Goal: Check status: Check status

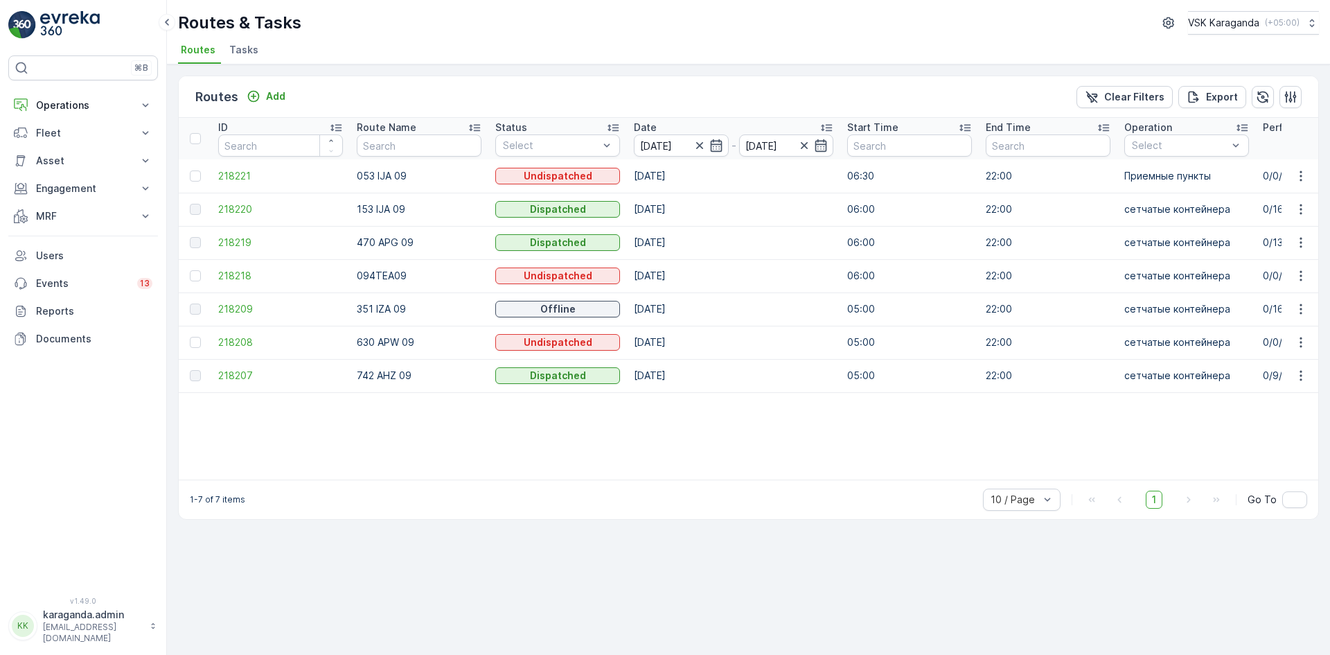
drag, startPoint x: 576, startPoint y: 479, endPoint x: 631, endPoint y: 479, distance: 54.7
click at [39, 224] on button "MRF" at bounding box center [83, 216] width 150 height 28
click at [47, 247] on link "Входящий & Исходящий" at bounding box center [94, 239] width 128 height 19
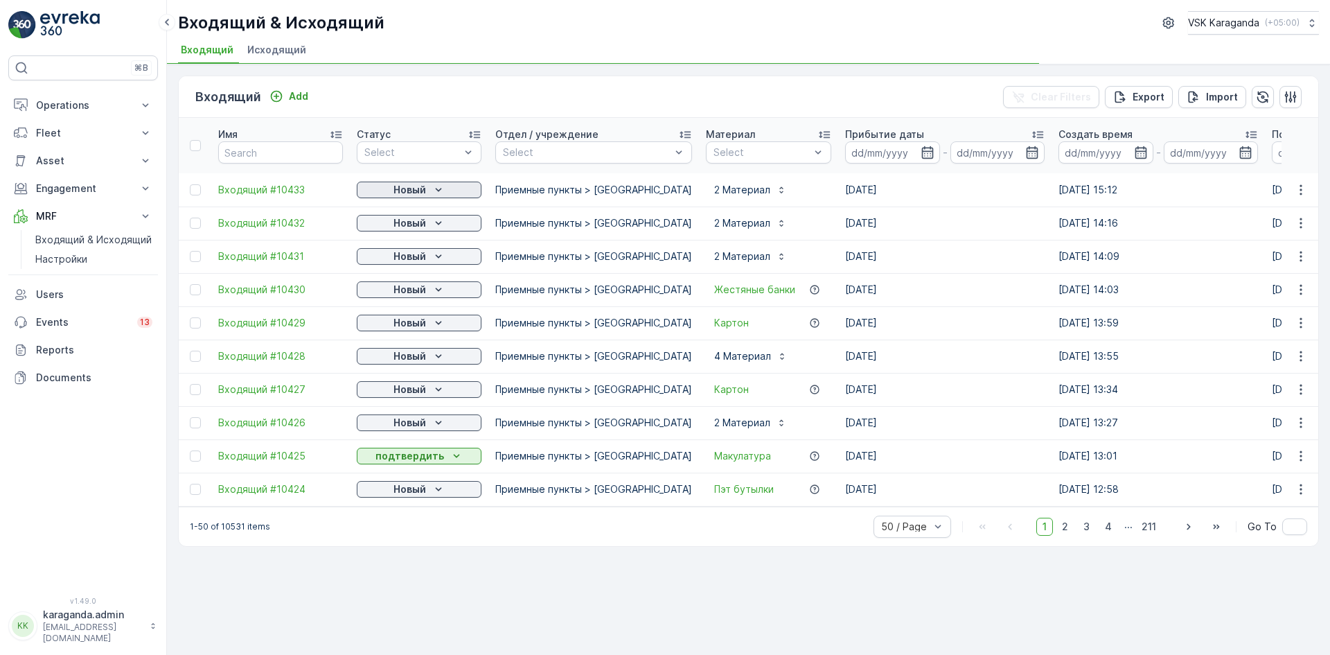
click at [425, 190] on p "Новый" at bounding box center [409, 190] width 33 height 14
click at [415, 229] on span "подтвердить" at bounding box center [397, 230] width 64 height 14
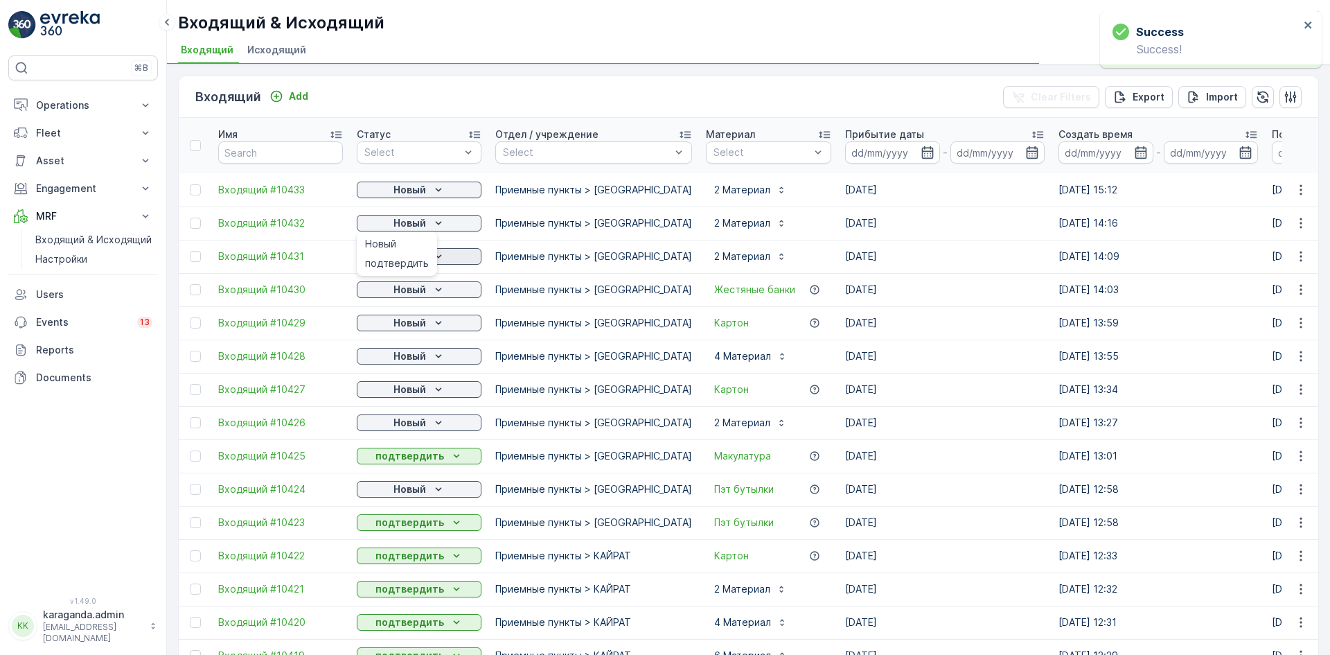
click at [413, 260] on span "подтвердить" at bounding box center [397, 263] width 64 height 14
click at [416, 259] on p "Новый" at bounding box center [409, 256] width 33 height 14
click at [407, 299] on span "подтвердить" at bounding box center [397, 297] width 64 height 14
click at [413, 294] on p "Новый" at bounding box center [409, 290] width 33 height 14
click at [418, 331] on div "Новый" at bounding box center [419, 322] width 125 height 19
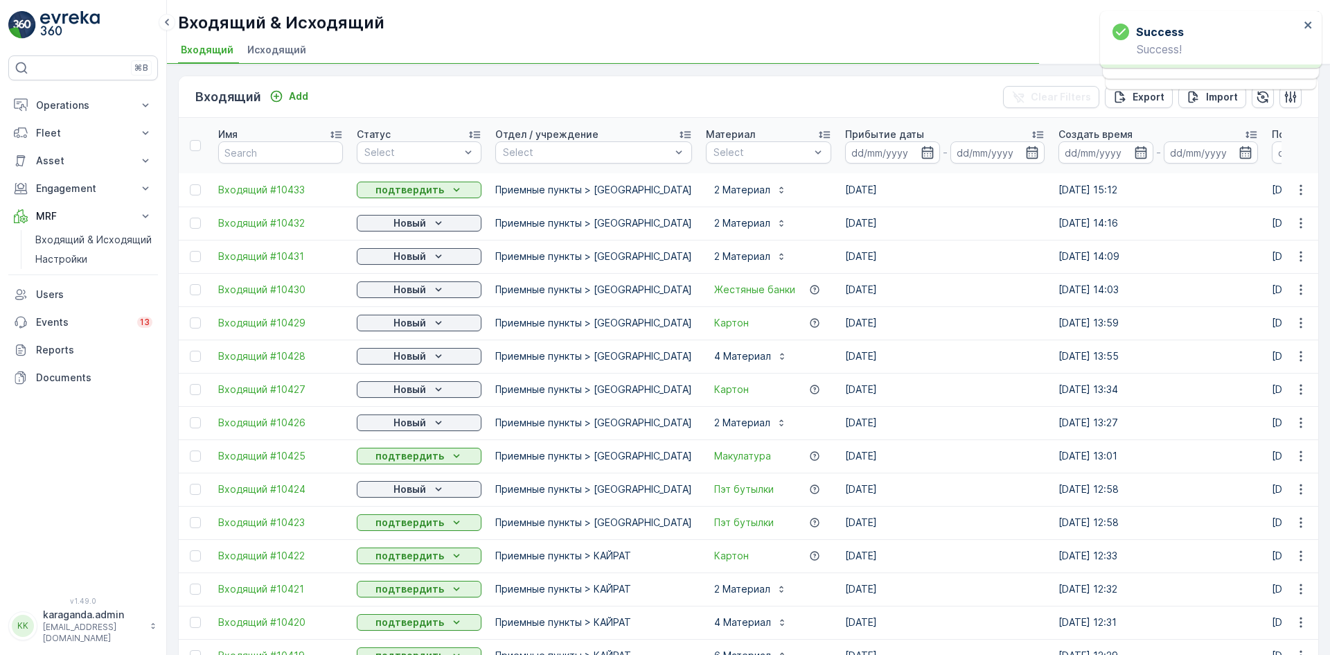
drag, startPoint x: 412, startPoint y: 327, endPoint x: 408, endPoint y: 342, distance: 15.8
click at [412, 326] on p "Новый" at bounding box center [409, 323] width 33 height 14
click at [423, 350] on button "Новый" at bounding box center [419, 356] width 125 height 17
click at [420, 357] on p "Новый" at bounding box center [409, 356] width 33 height 14
click at [405, 396] on span "подтвердить" at bounding box center [397, 396] width 64 height 14
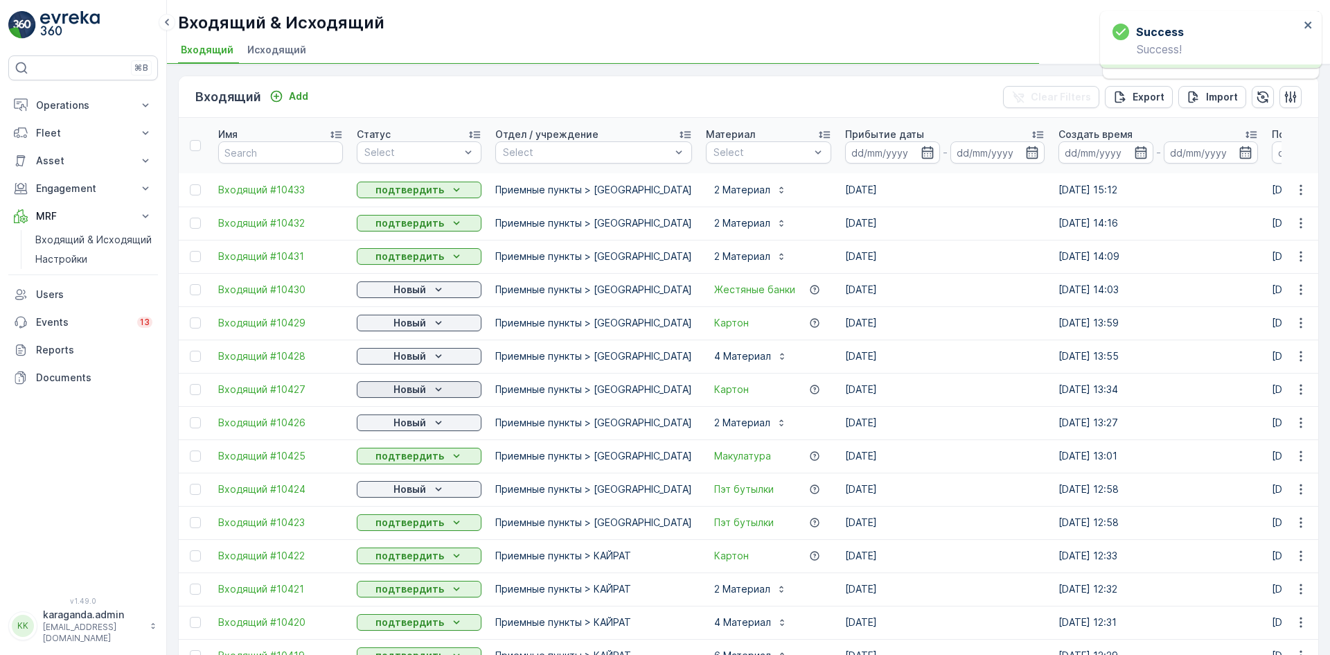
click at [416, 391] on p "Новый" at bounding box center [409, 389] width 33 height 14
click at [395, 432] on span "подтвердить" at bounding box center [397, 430] width 64 height 14
click at [418, 418] on p "Новый" at bounding box center [409, 423] width 33 height 14
click at [404, 462] on span "подтвердить" at bounding box center [397, 463] width 64 height 14
click at [405, 490] on p "Новый" at bounding box center [409, 489] width 33 height 14
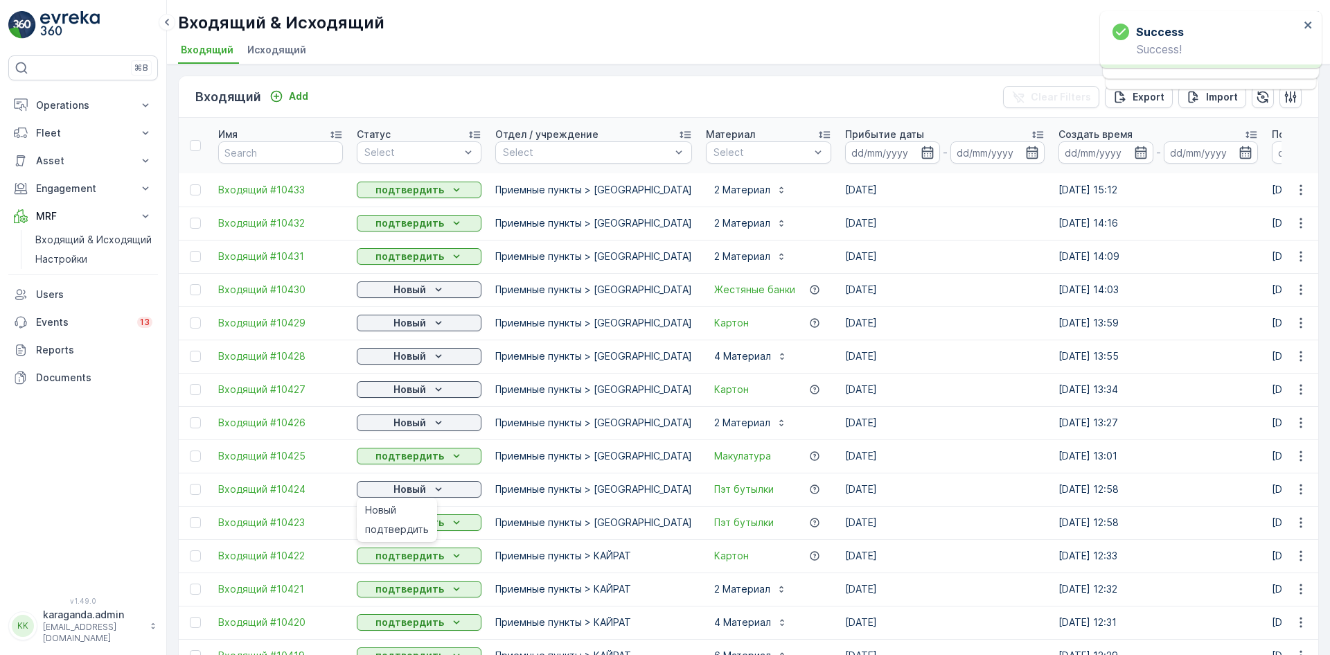
click at [401, 531] on span "подтвердить" at bounding box center [397, 529] width 64 height 14
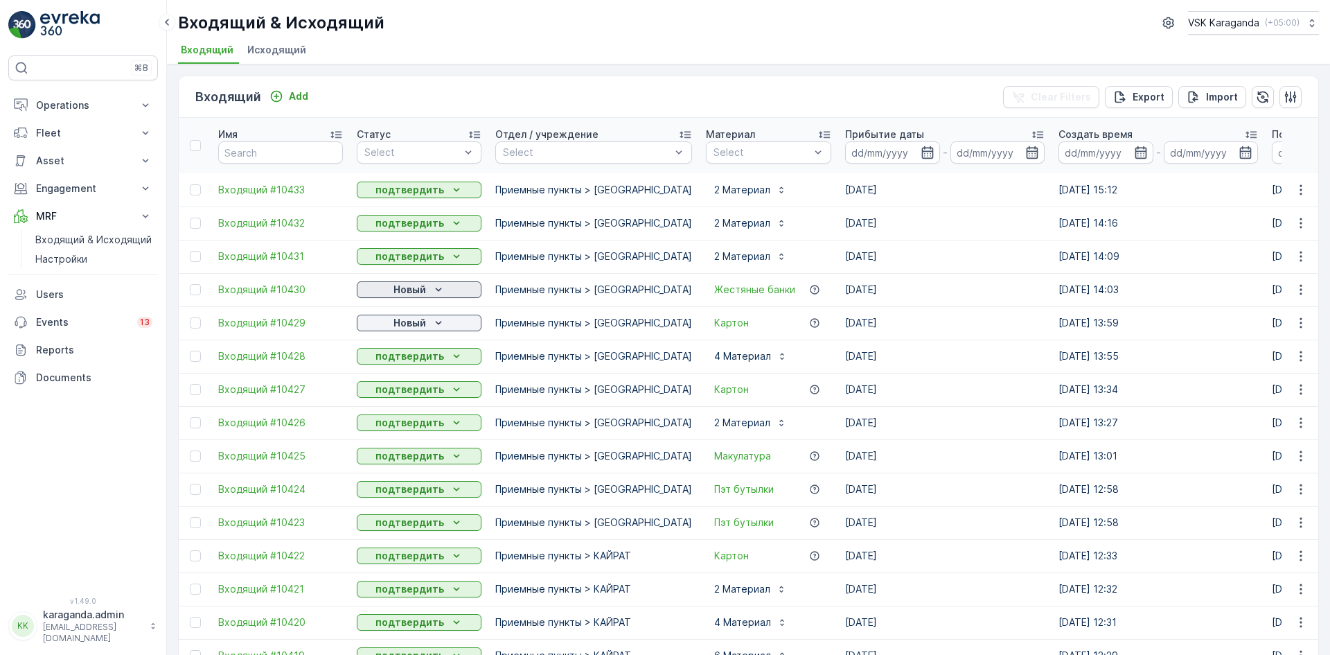
click at [422, 289] on p "Новый" at bounding box center [409, 290] width 33 height 14
click at [412, 325] on span "подтвердить" at bounding box center [397, 330] width 64 height 14
click at [418, 326] on p "Новый" at bounding box center [409, 323] width 33 height 14
click at [418, 359] on span "подтвердить" at bounding box center [397, 363] width 64 height 14
click at [66, 104] on p "Operations" at bounding box center [83, 105] width 94 height 14
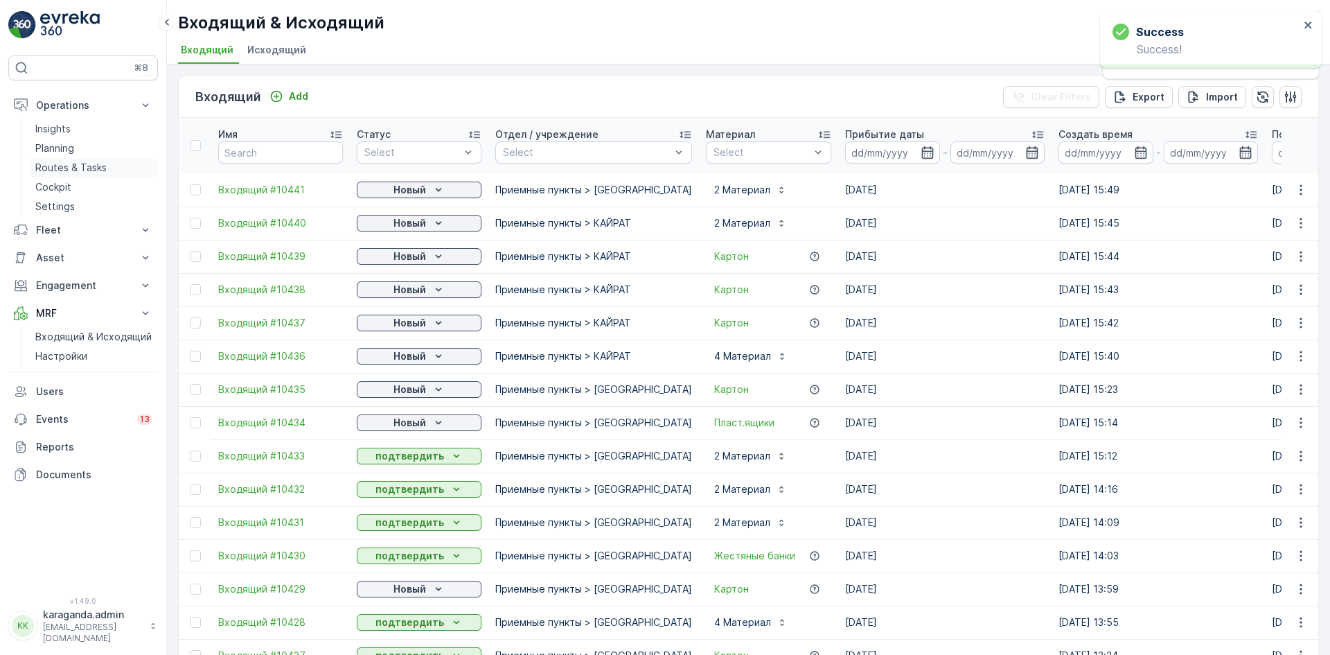
click at [76, 169] on p "Routes & Tasks" at bounding box center [70, 168] width 71 height 14
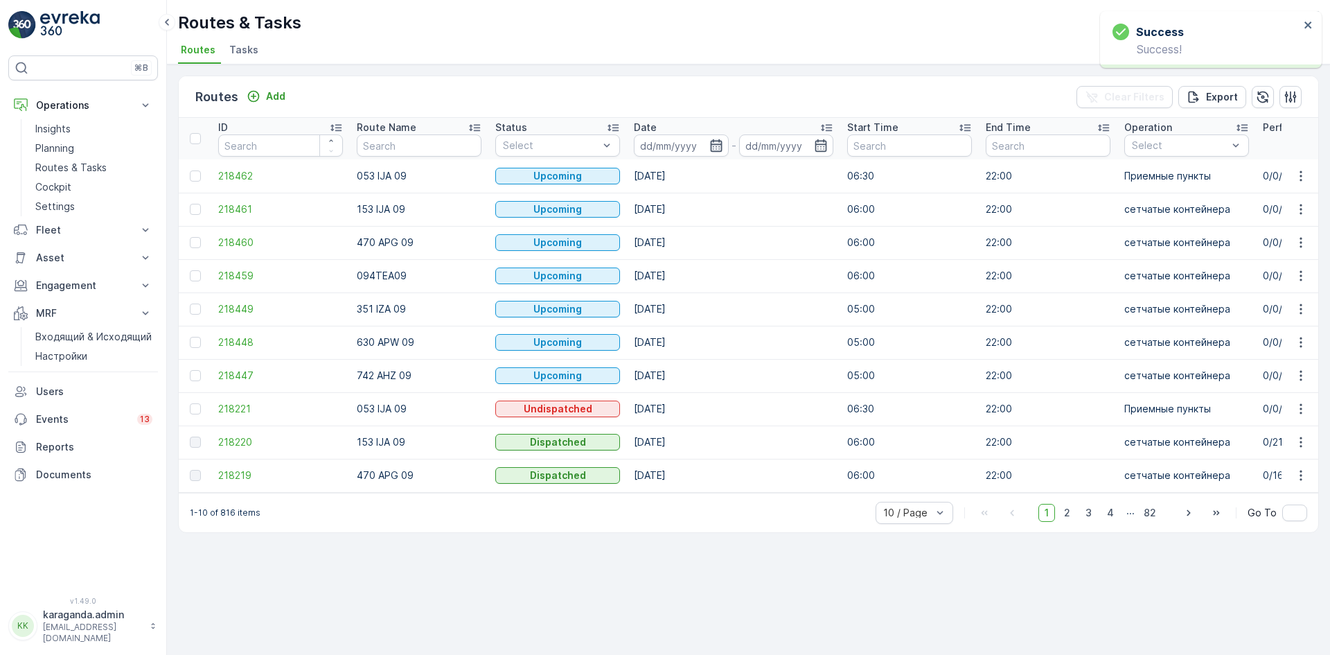
click at [709, 147] on icon "button" at bounding box center [716, 146] width 14 height 14
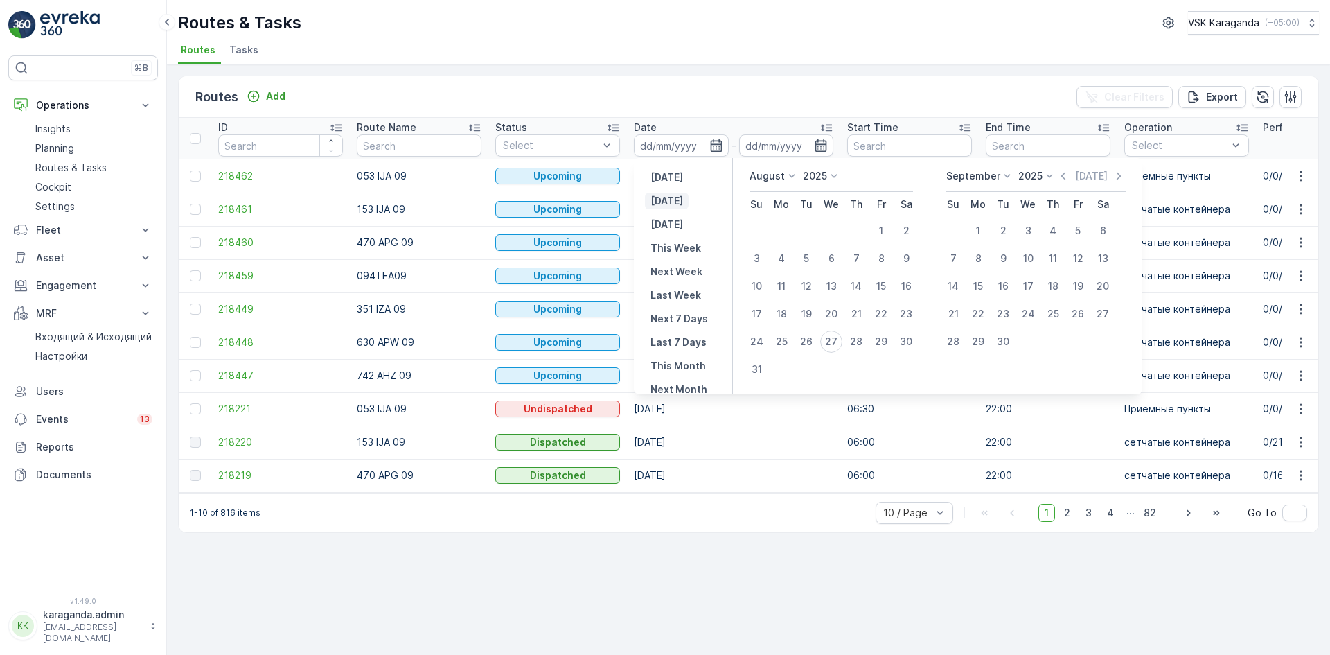
click at [678, 206] on p "[DATE]" at bounding box center [666, 201] width 33 height 14
type input "[DATE]"
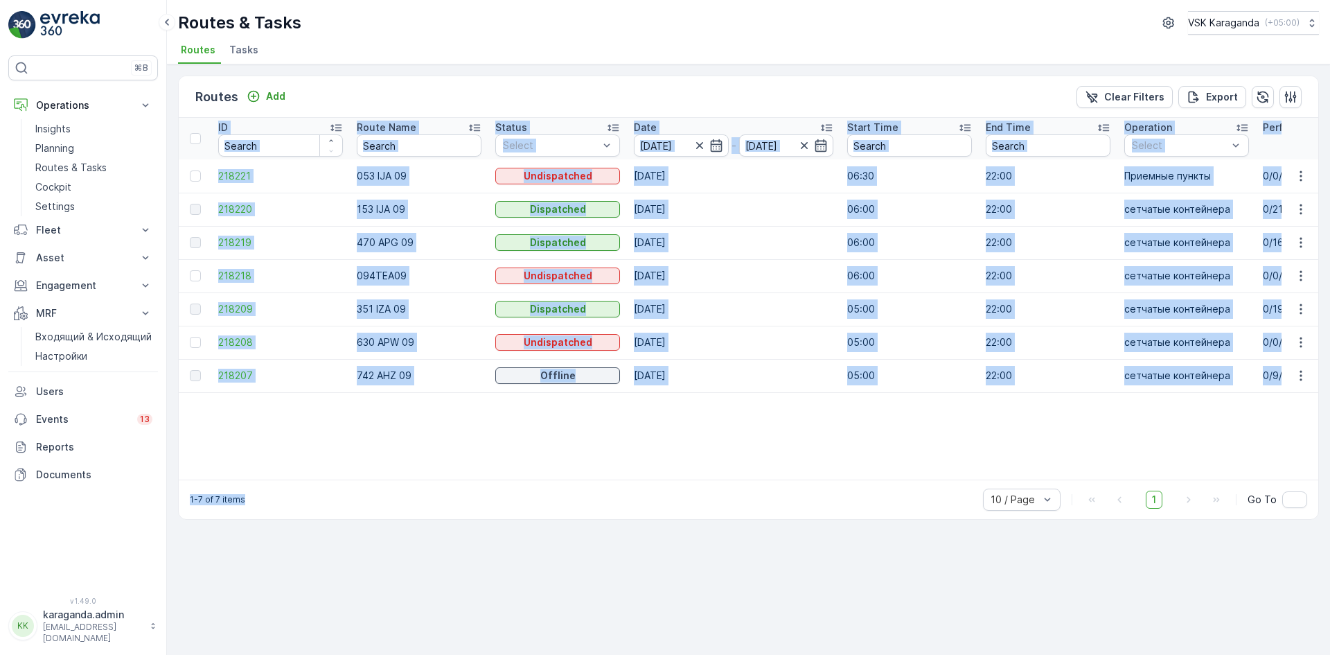
drag, startPoint x: 389, startPoint y: 487, endPoint x: 459, endPoint y: 480, distance: 70.3
click at [459, 480] on div "Routes Add Clear Filters Export ID Route Name Status Select Date [DATE] - [DATE…" at bounding box center [748, 298] width 1141 height 444
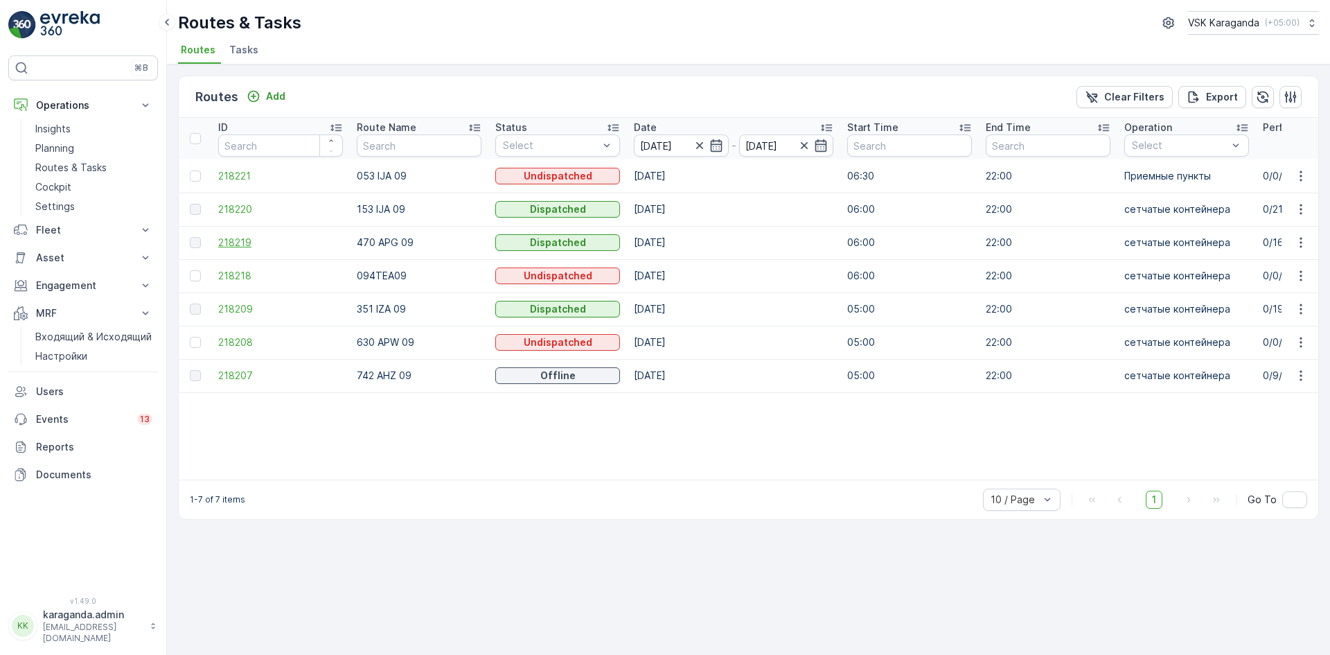
click at [234, 238] on span "218219" at bounding box center [280, 243] width 125 height 14
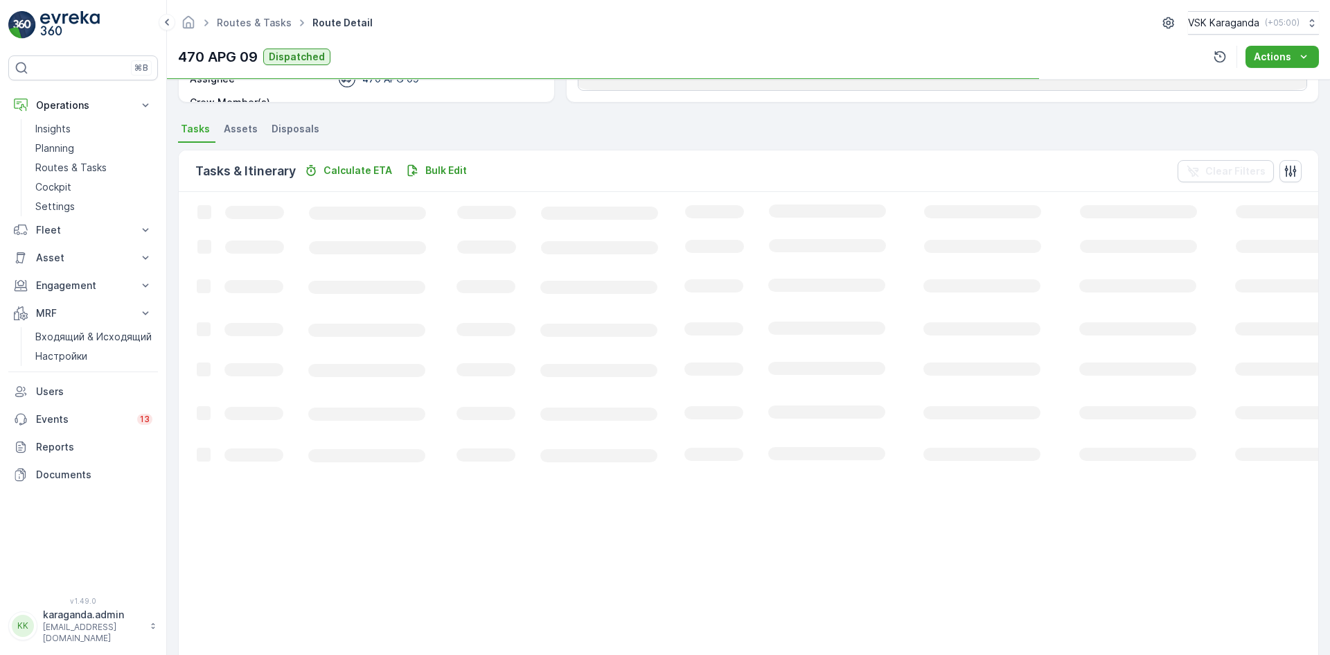
scroll to position [277, 0]
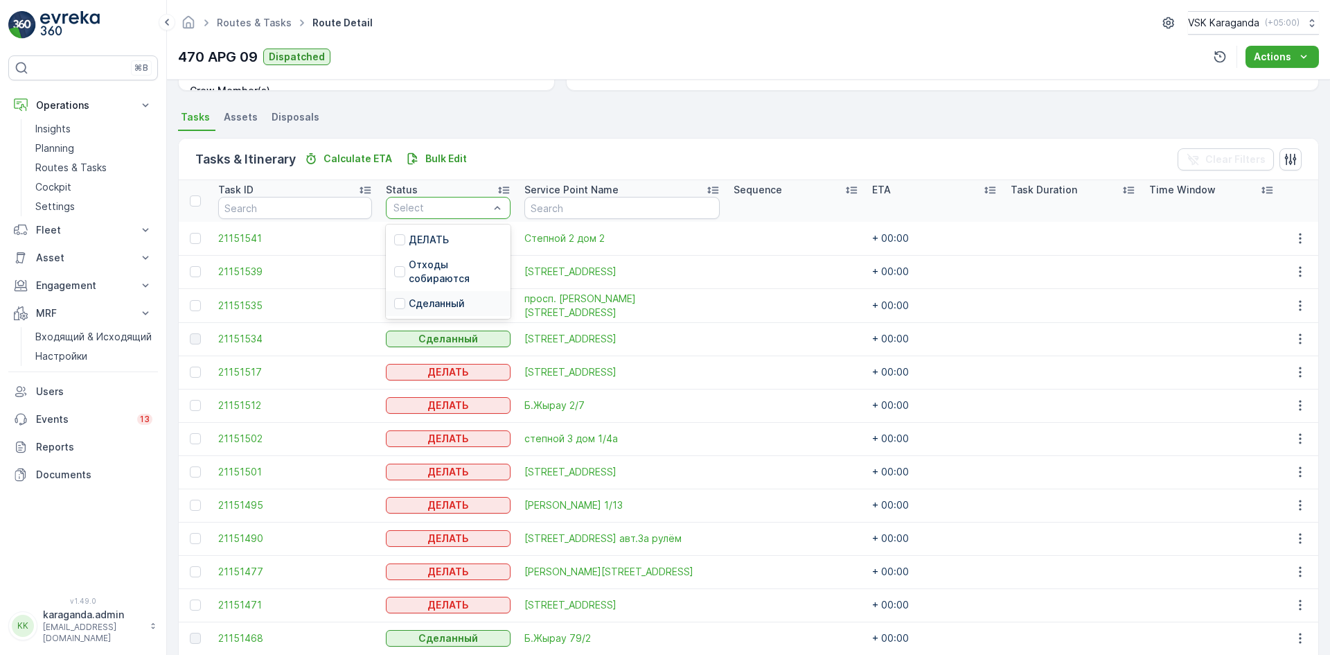
click at [441, 297] on p "Сделанный" at bounding box center [437, 303] width 56 height 14
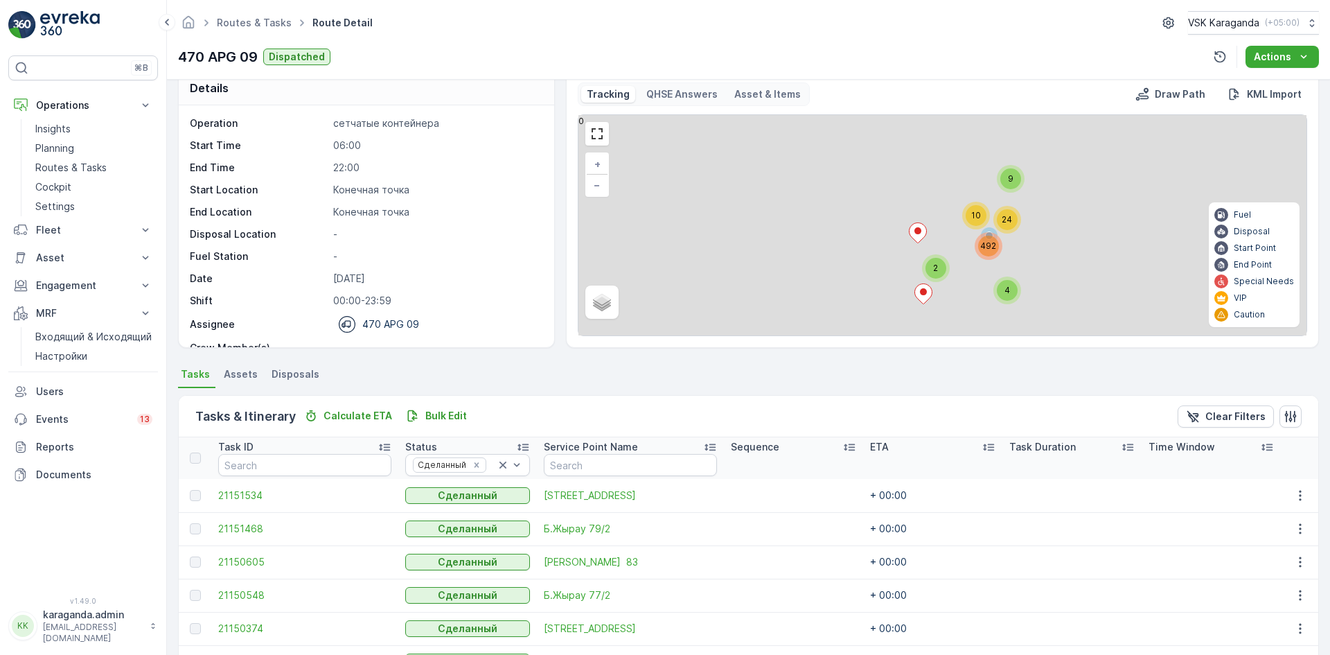
scroll to position [19, 0]
